Goal: Complete application form

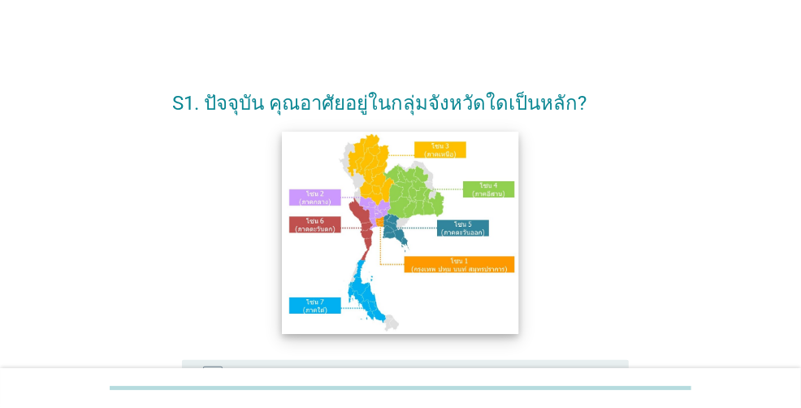
click at [458, 274] on img at bounding box center [401, 232] width 236 height 201
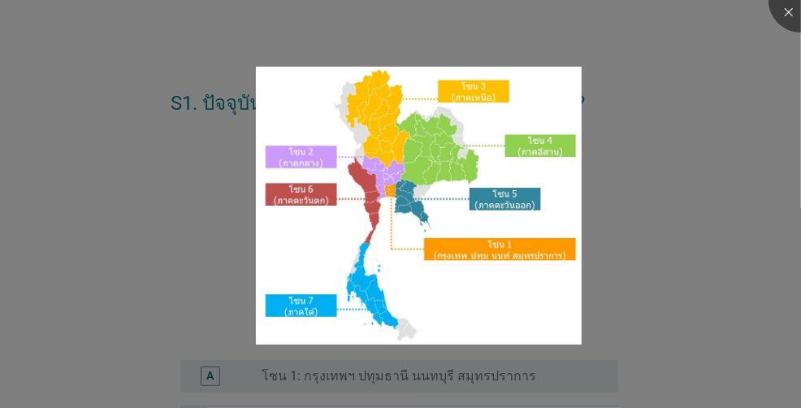
click at [223, 394] on div at bounding box center [400, 401] width 801 height 14
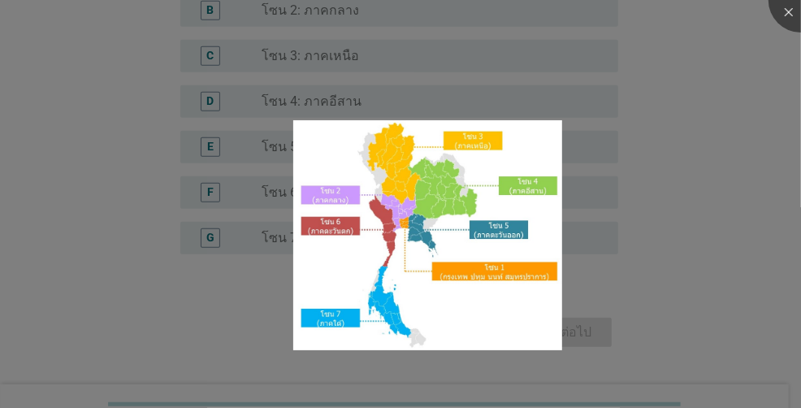
scroll to position [426, 0]
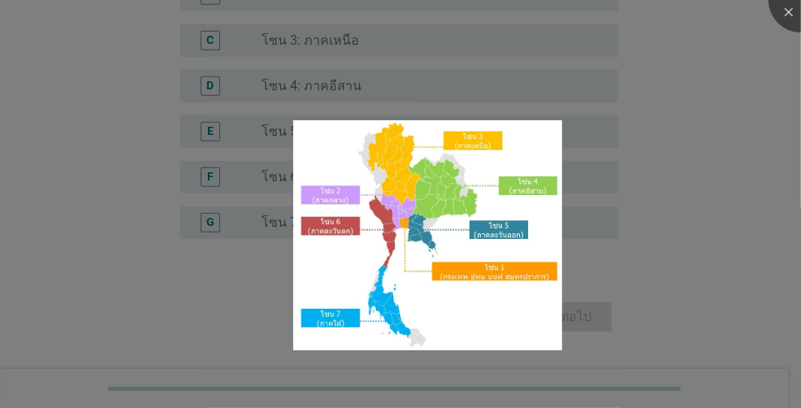
click at [591, 318] on div at bounding box center [400, 204] width 801 height 408
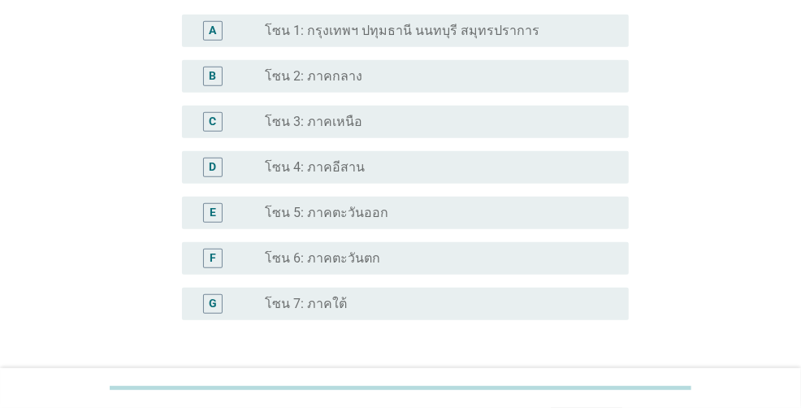
scroll to position [264, 0]
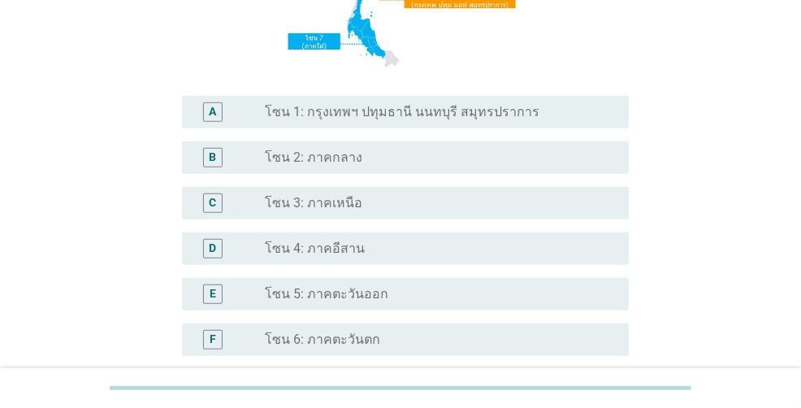
click at [319, 116] on label "โซน 1: กรุงเทพฯ ปทุมธานี นนทบุรี สมุทรปราการ" at bounding box center [403, 112] width 275 height 16
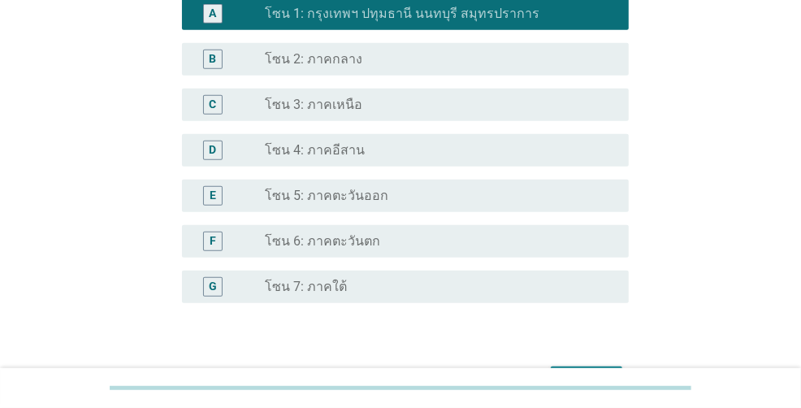
scroll to position [466, 0]
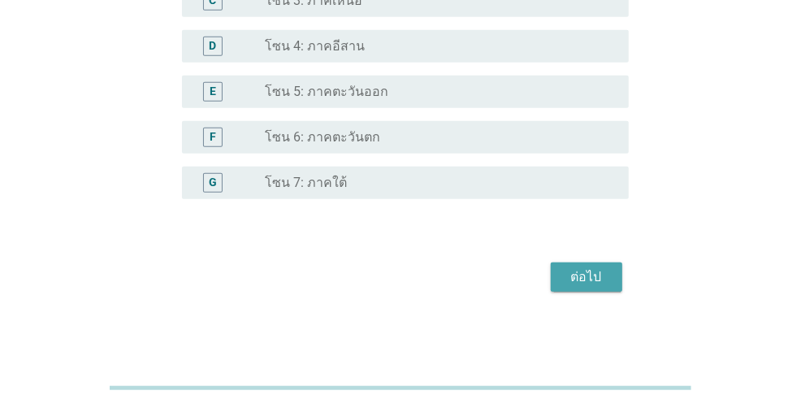
click at [588, 288] on button "ต่อไป" at bounding box center [586, 276] width 71 height 29
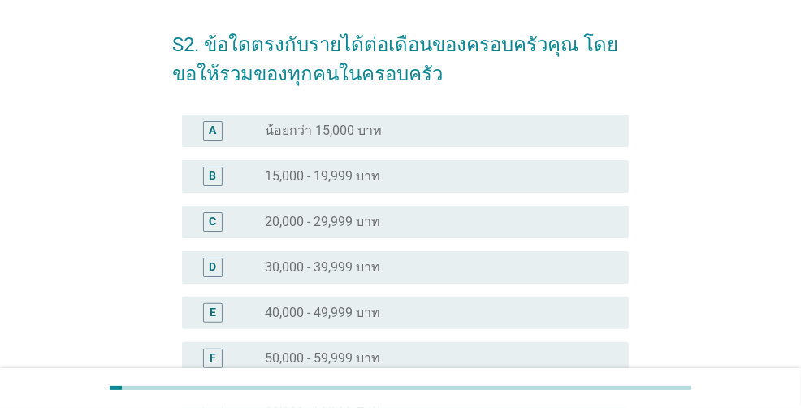
scroll to position [81, 0]
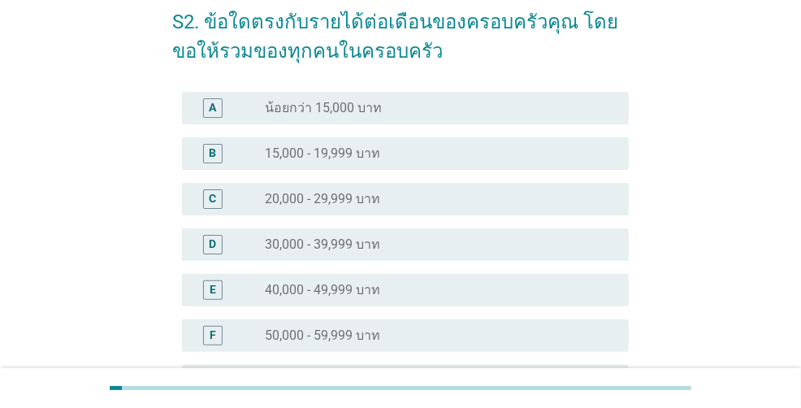
click at [487, 285] on div "radio_button_unchecked 40,000 - 49,999 บาท" at bounding box center [434, 290] width 337 height 16
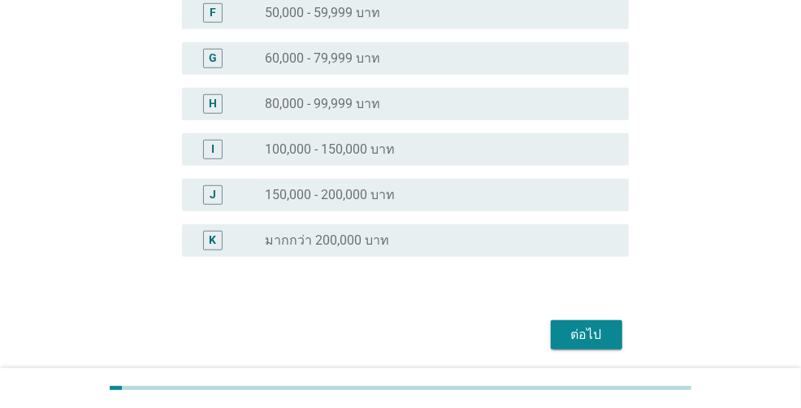
scroll to position [406, 0]
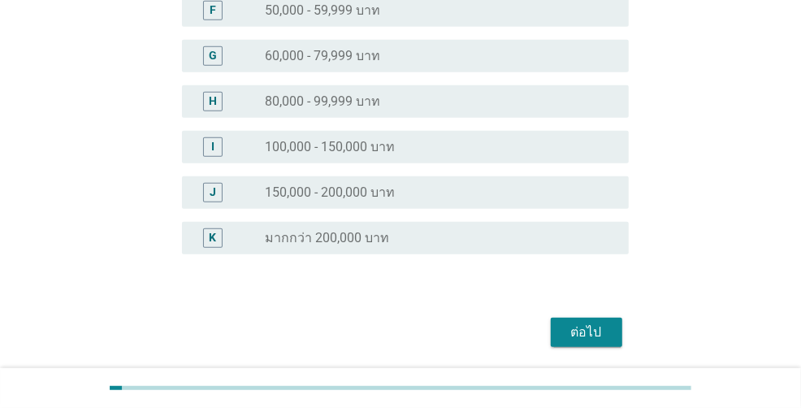
click at [573, 335] on div "ต่อไป" at bounding box center [586, 331] width 45 height 19
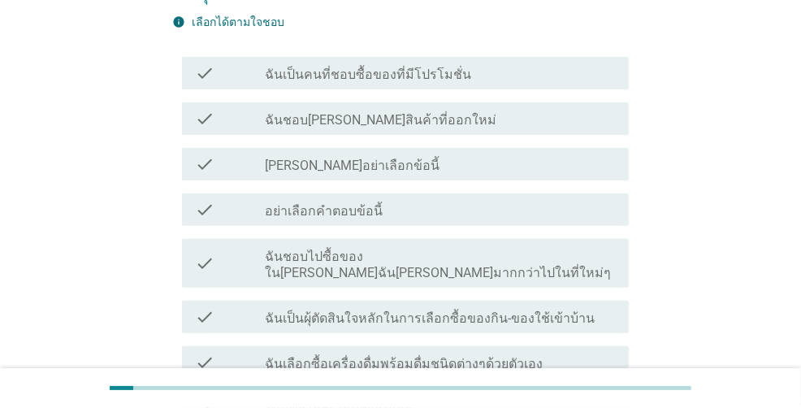
scroll to position [162, 0]
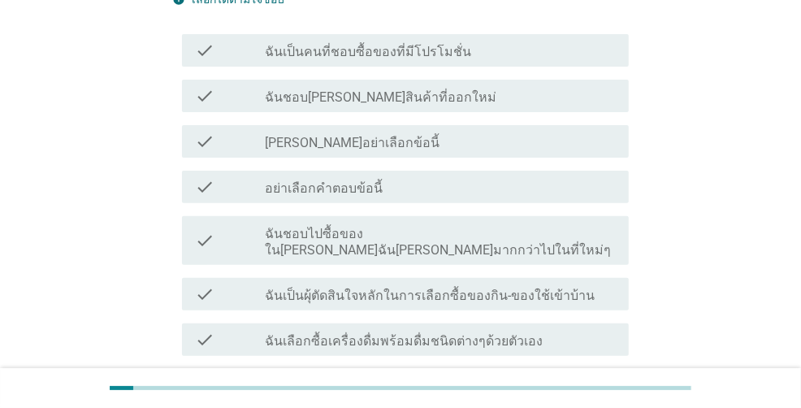
click at [343, 231] on label "ฉันชอบไปซื้อของใน[PERSON_NAME]ฉัน[PERSON_NAME]มากกว่าไปในที่ใหม่ๆ" at bounding box center [441, 242] width 350 height 32
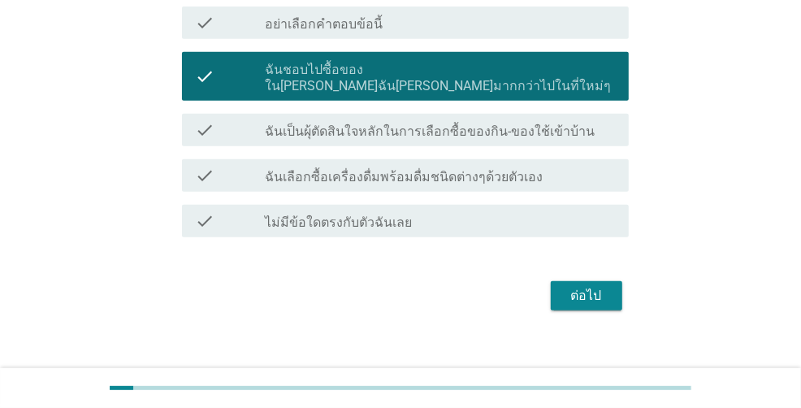
scroll to position [328, 0]
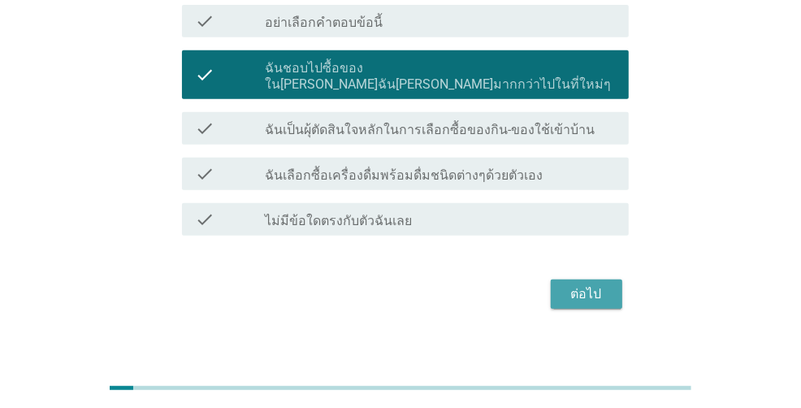
click at [576, 284] on div "ต่อไป" at bounding box center [586, 293] width 45 height 19
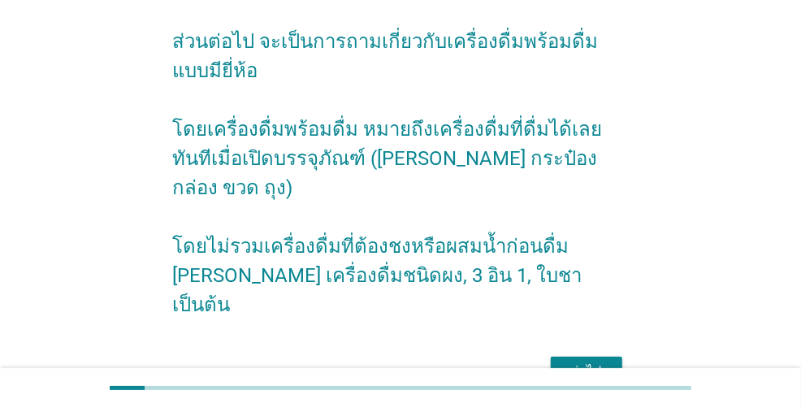
scroll to position [127, 0]
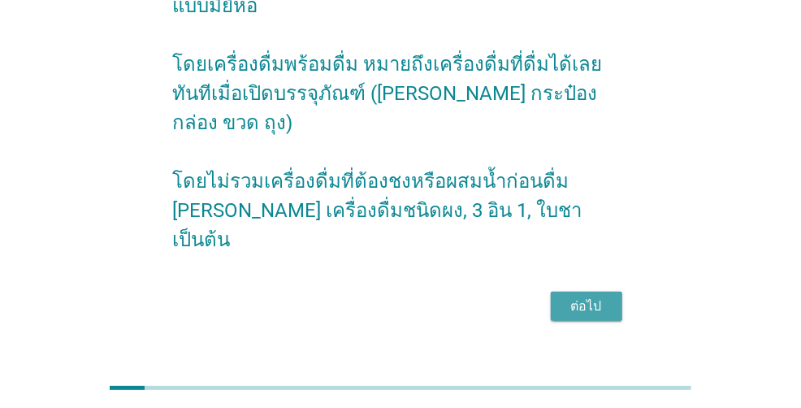
click at [569, 296] on div "ต่อไป" at bounding box center [586, 305] width 45 height 19
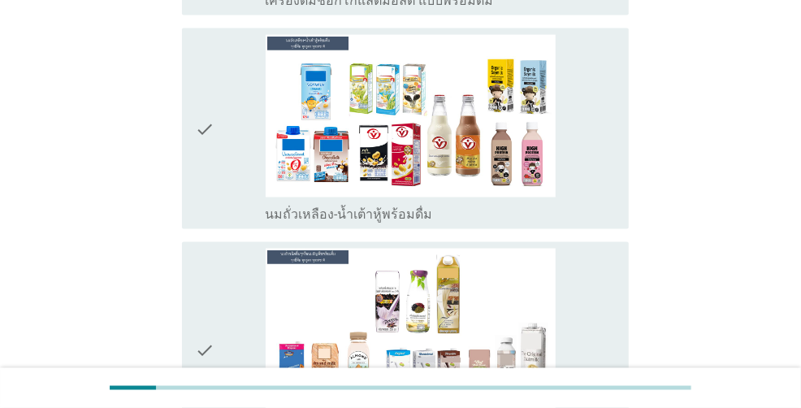
scroll to position [1300, 0]
